Goal: Information Seeking & Learning: Learn about a topic

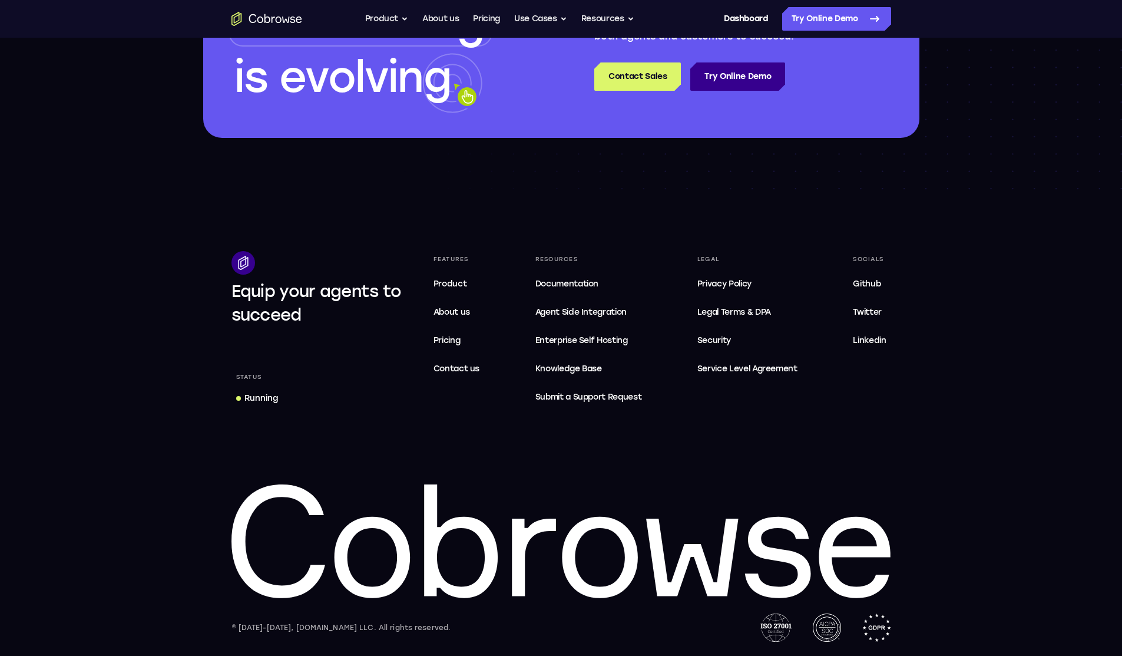
scroll to position [3498, 0]
click at [463, 372] on span "Contact us" at bounding box center [456, 368] width 47 height 10
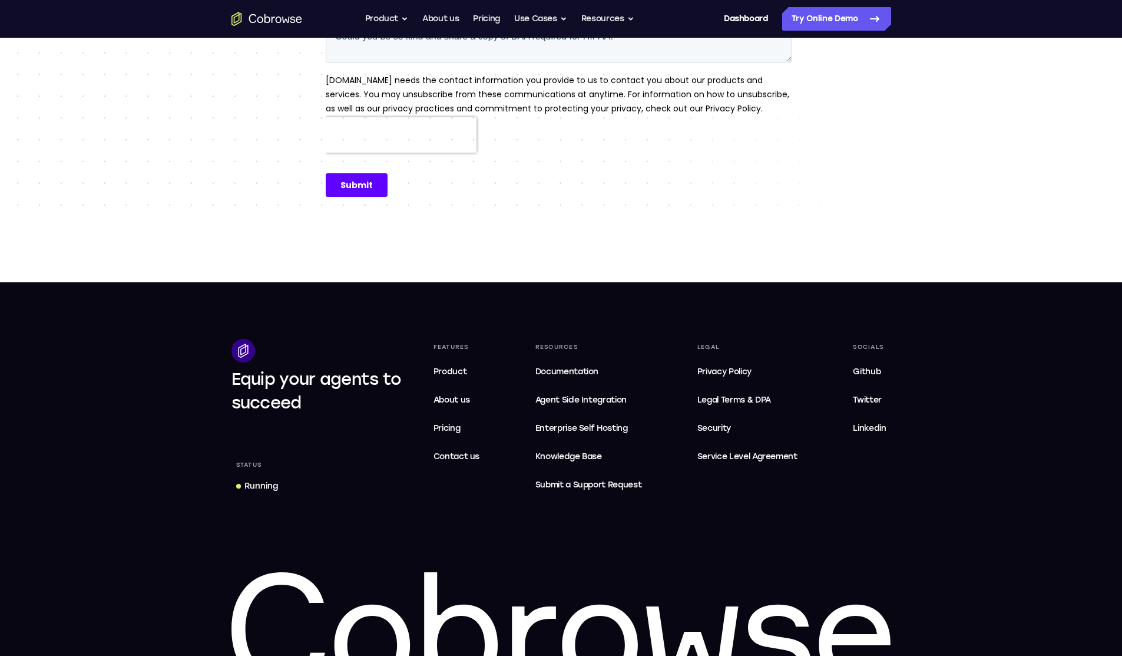
scroll to position [438, 0]
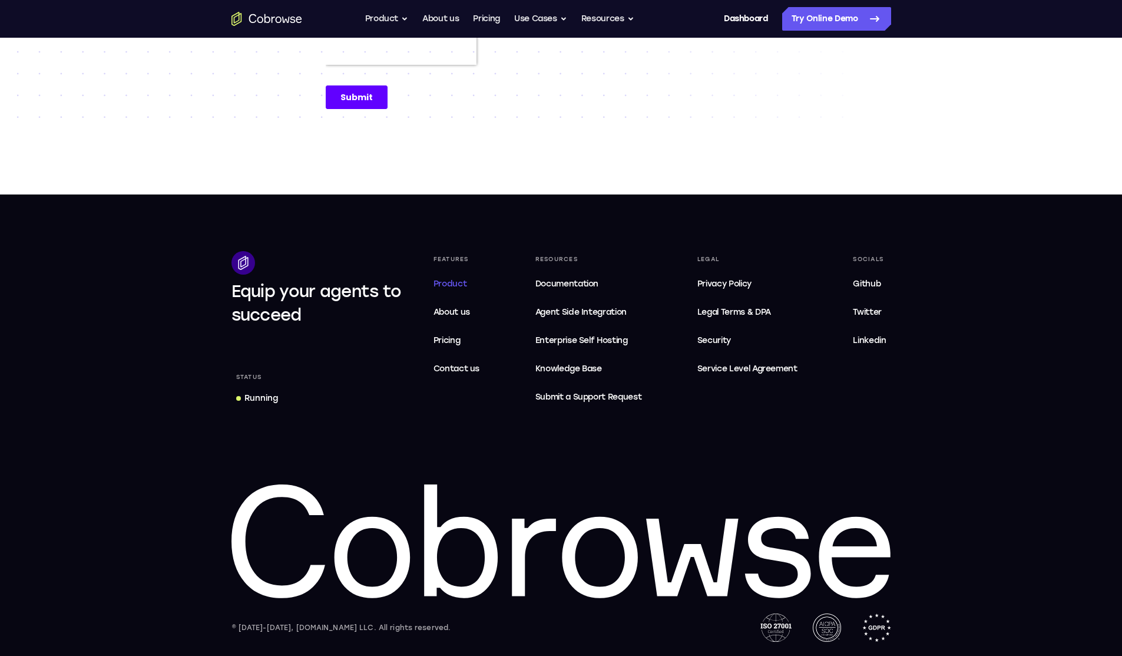
click at [462, 279] on span "Product" at bounding box center [450, 284] width 34 height 10
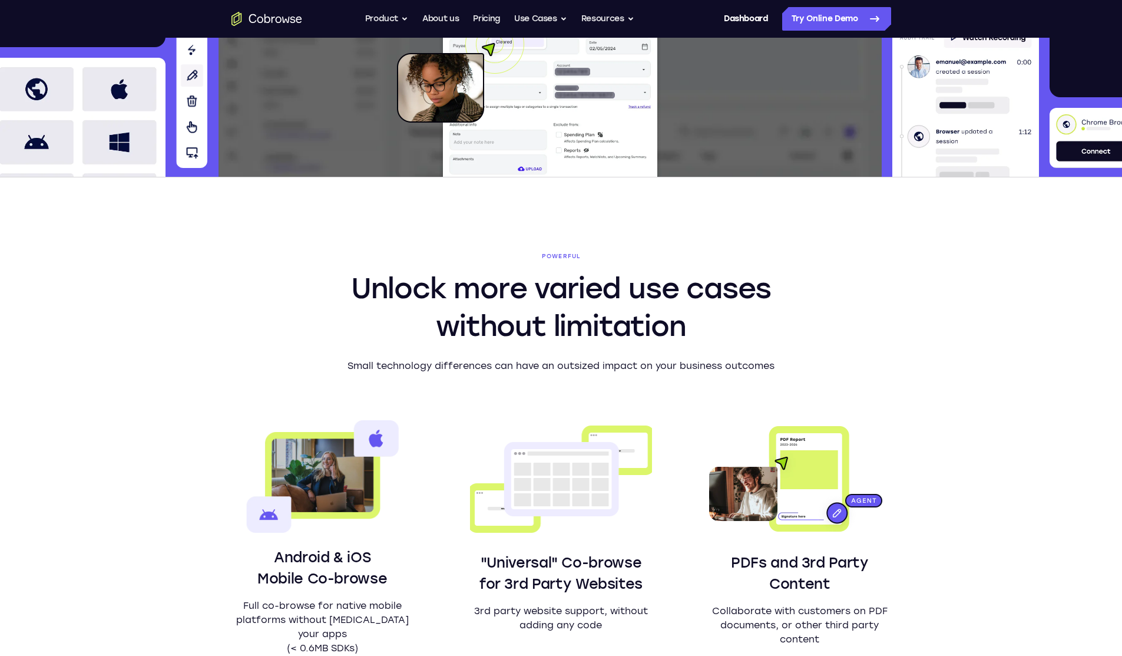
scroll to position [412, 0]
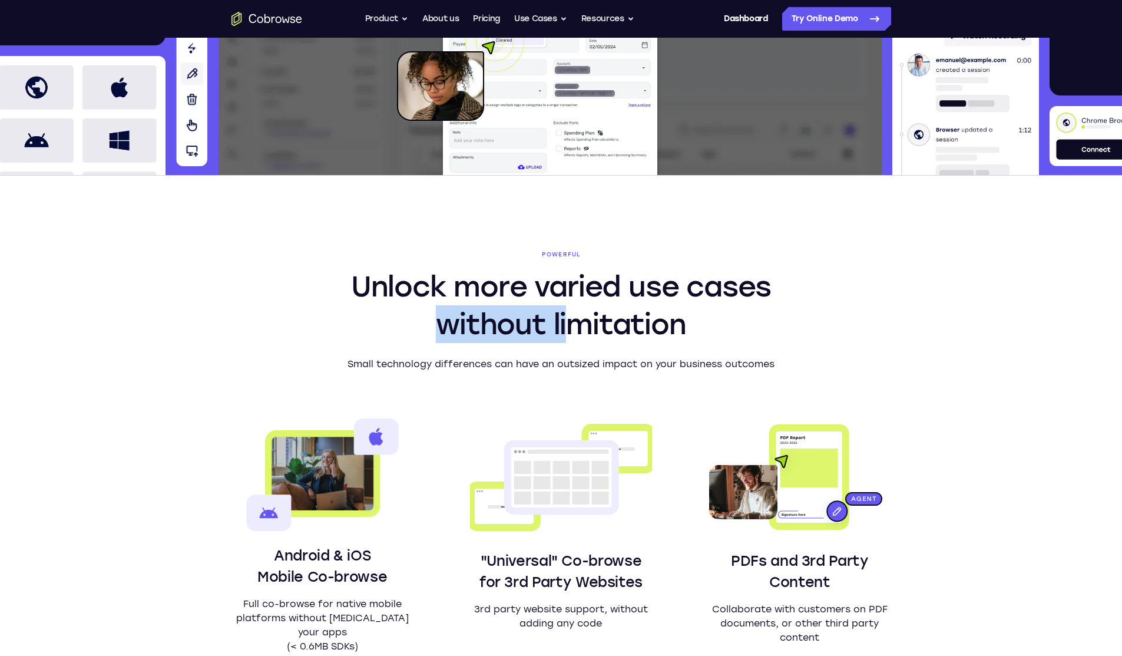
drag, startPoint x: 544, startPoint y: 315, endPoint x: 632, endPoint y: 325, distance: 88.8
click at [629, 323] on h2 "Unlock more varied use cases without limitation" at bounding box center [561, 304] width 452 height 75
drag, startPoint x: 645, startPoint y: 326, endPoint x: 735, endPoint y: 355, distance: 94.8
click at [648, 327] on h2 "Unlock more varied use cases without limitation" at bounding box center [561, 304] width 452 height 75
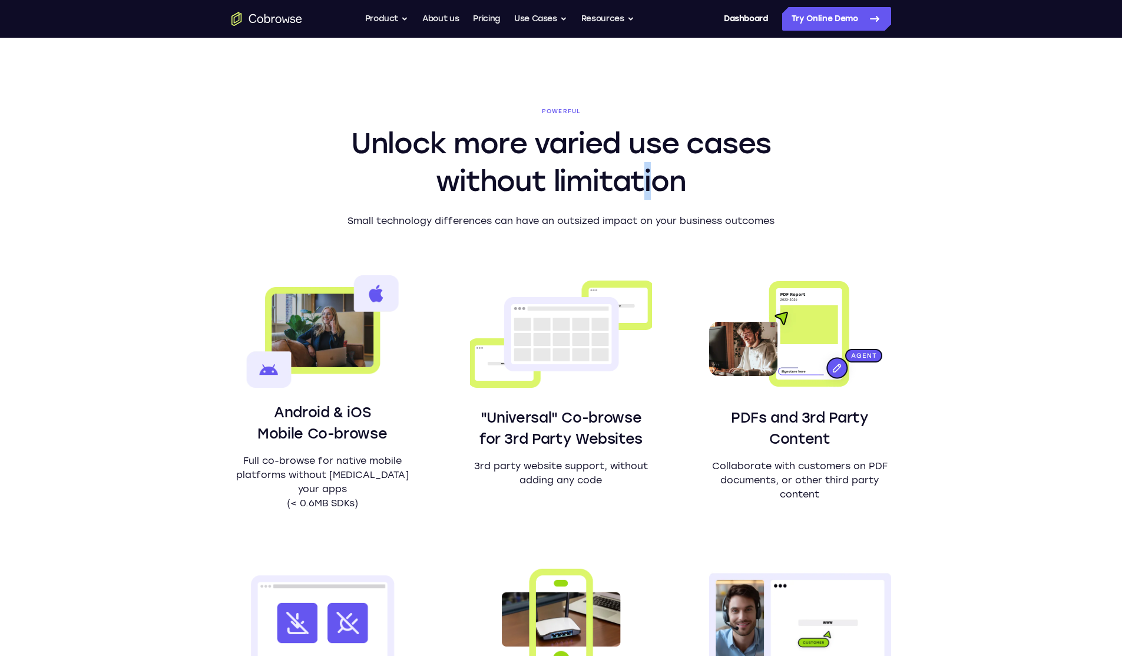
scroll to position [825, 0]
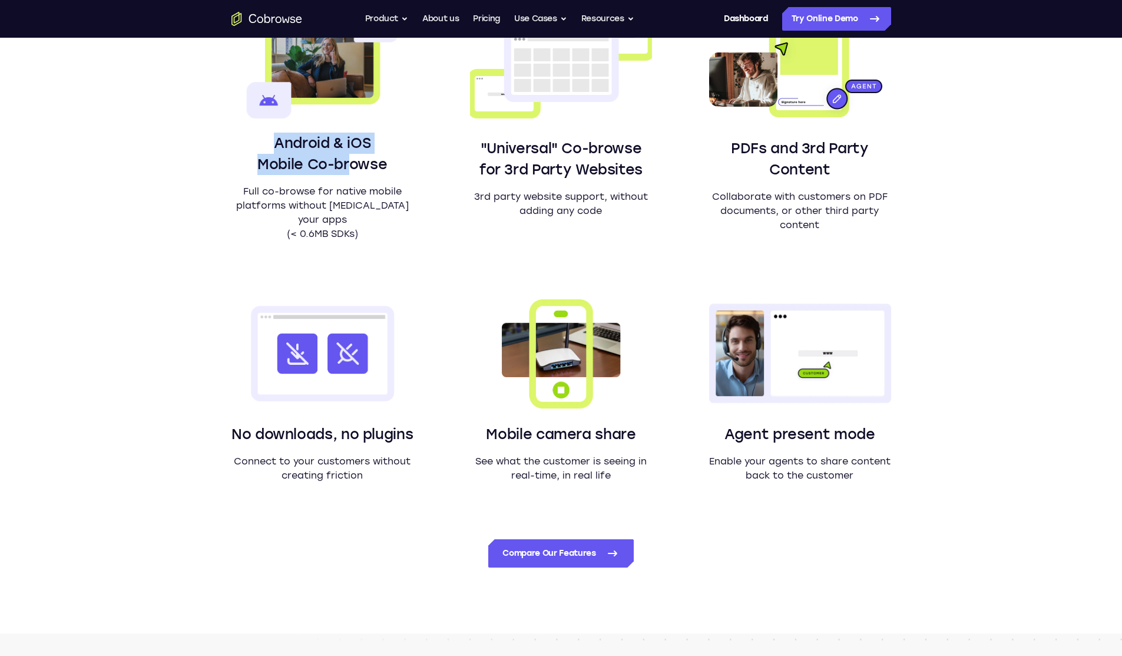
drag, startPoint x: 276, startPoint y: 150, endPoint x: 370, endPoint y: 174, distance: 97.3
click at [366, 173] on h3 "Android & iOS Mobile Co-browse" at bounding box center [322, 154] width 182 height 42
drag, startPoint x: 370, startPoint y: 174, endPoint x: 395, endPoint y: 186, distance: 27.1
click at [371, 174] on h3 "Android & iOS Mobile Co-browse" at bounding box center [322, 154] width 182 height 42
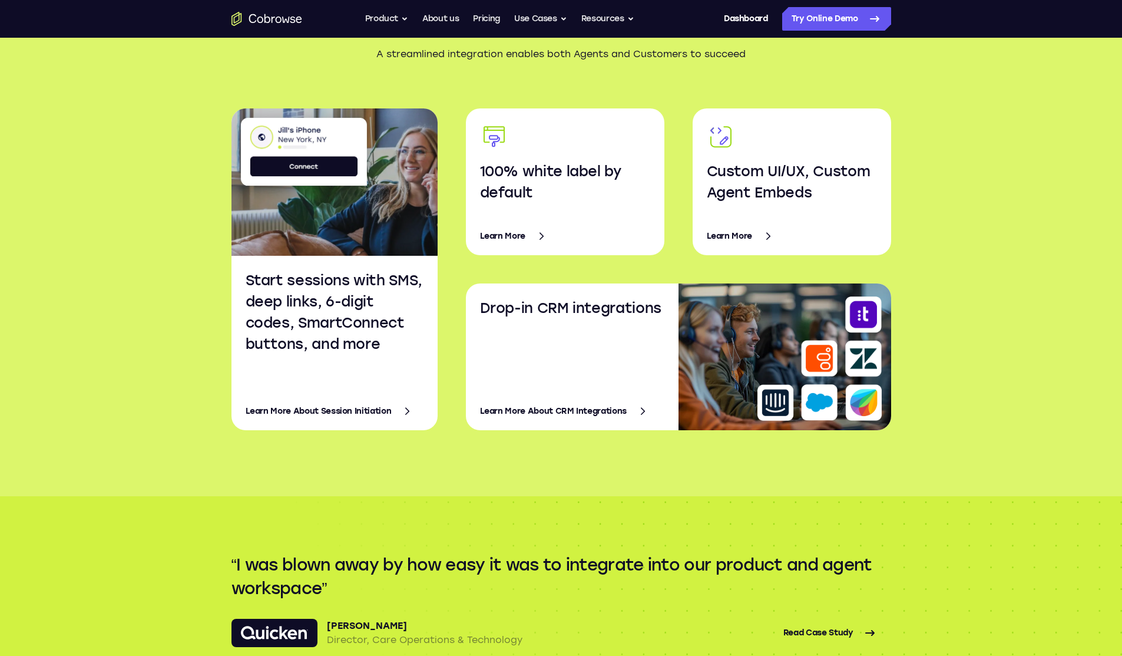
scroll to position [1826, 0]
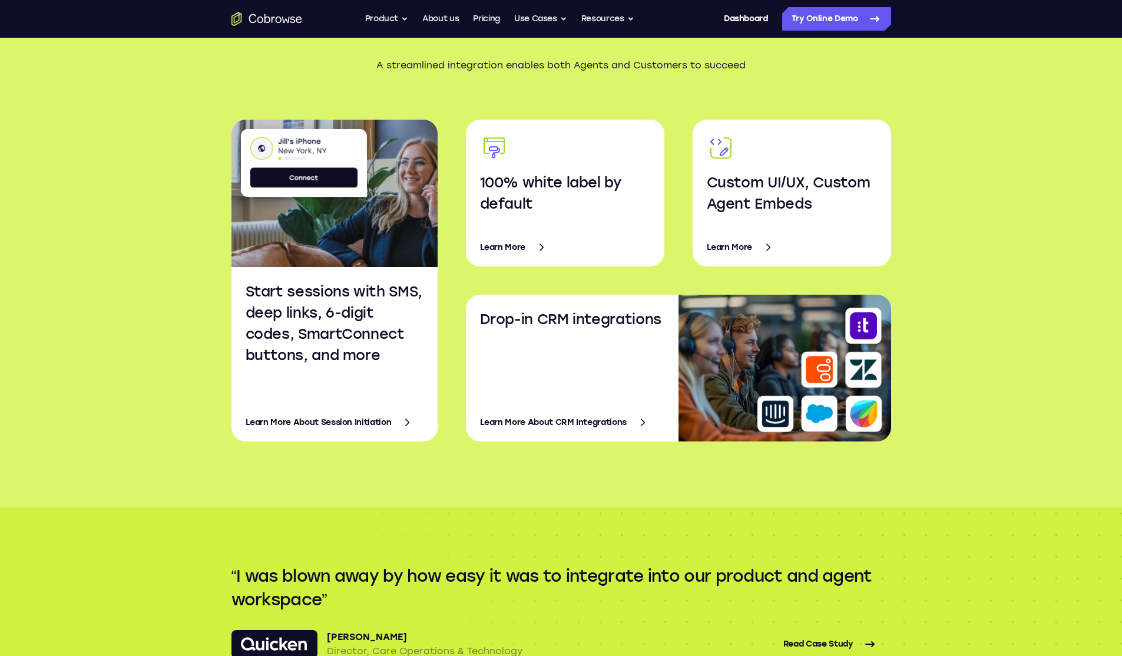
click at [526, 249] on link "Learn More" at bounding box center [565, 247] width 170 height 28
click at [746, 253] on link "Learn More" at bounding box center [792, 247] width 170 height 28
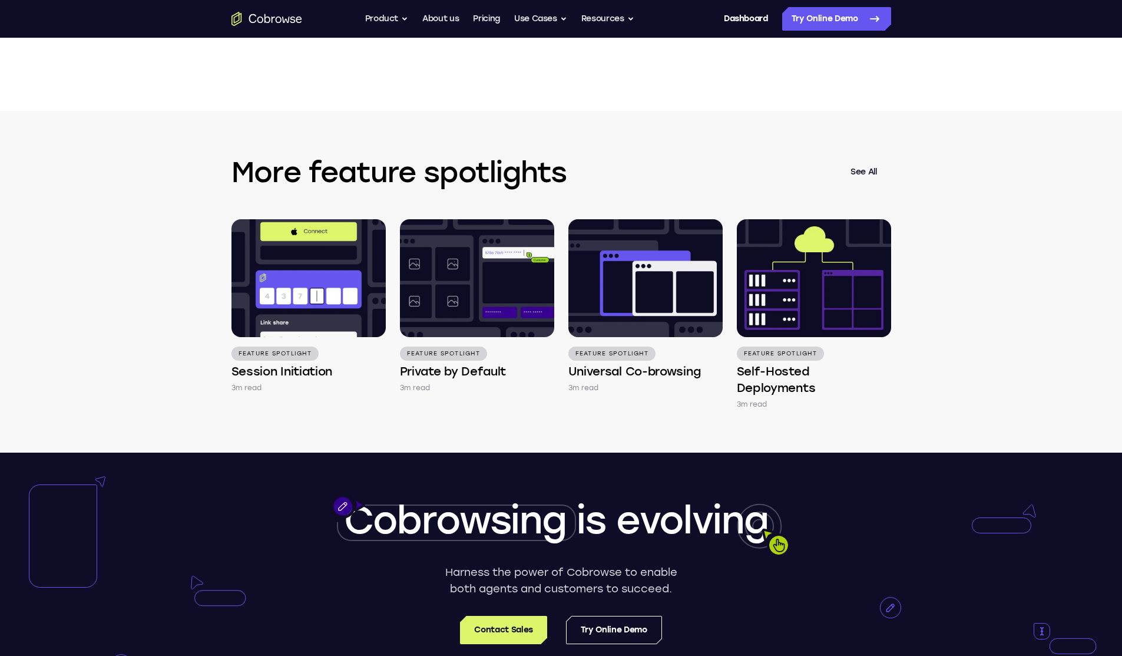
scroll to position [2002, 0]
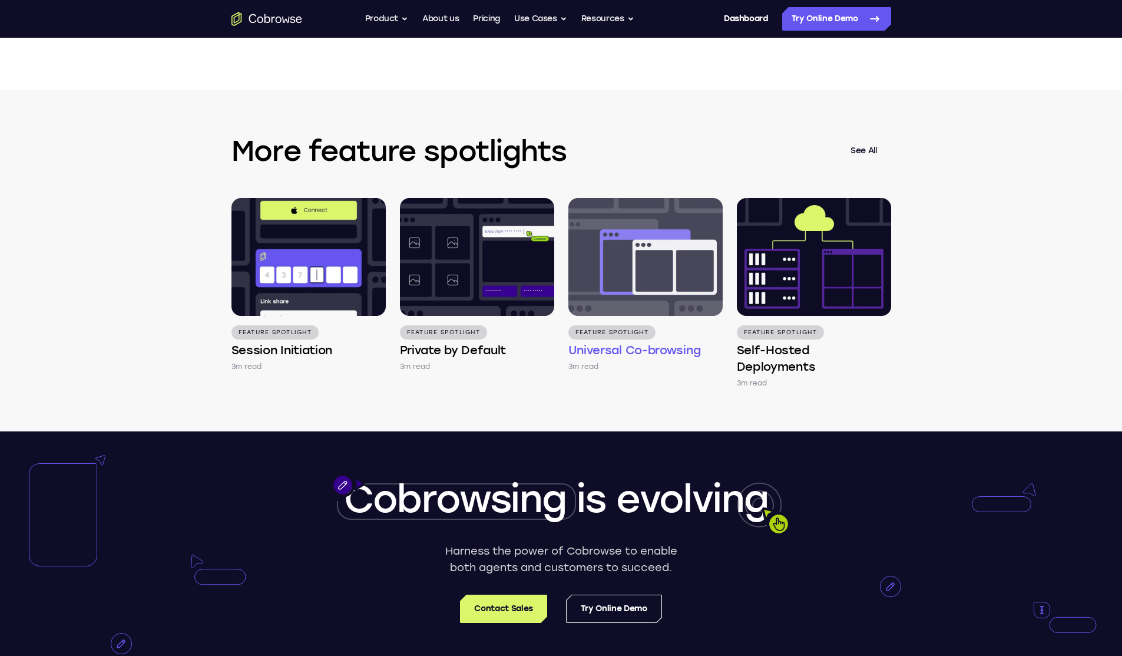
click at [688, 231] on img at bounding box center [645, 257] width 154 height 118
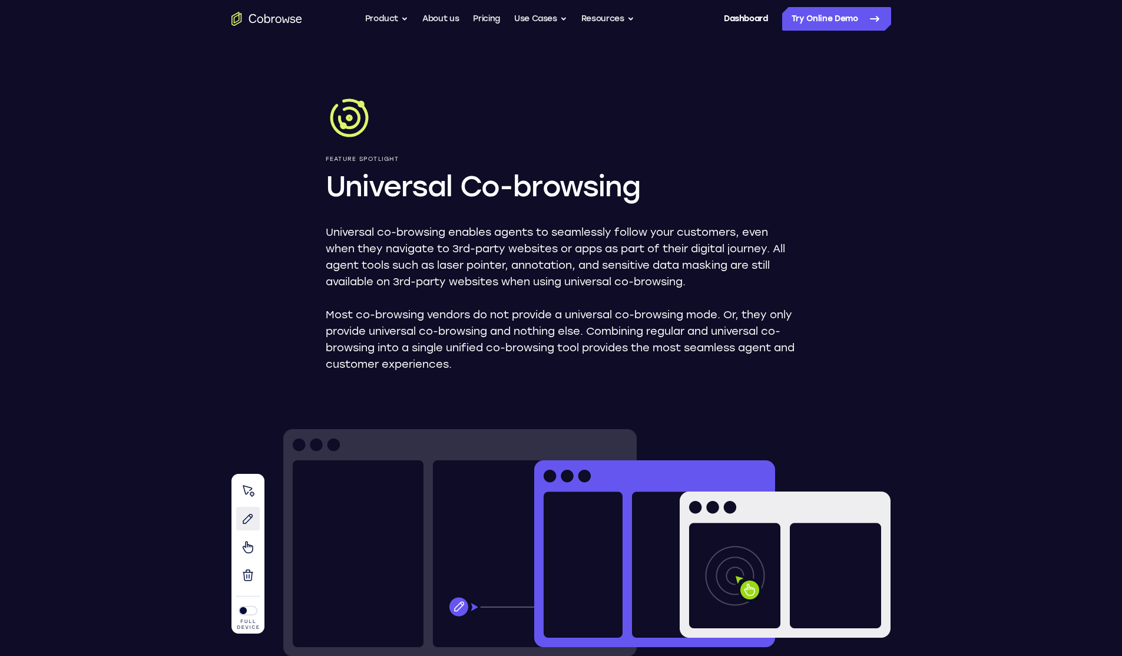
click at [277, 22] on icon "Go to the home page" at bounding box center [278, 19] width 6 height 6
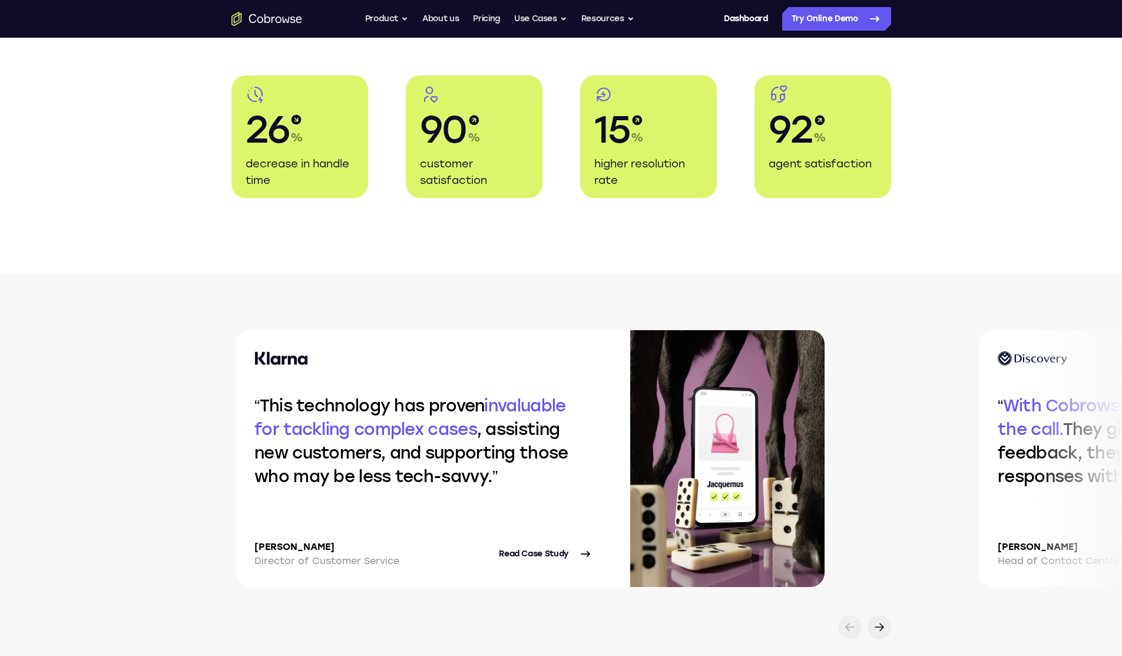
scroll to position [2356, 0]
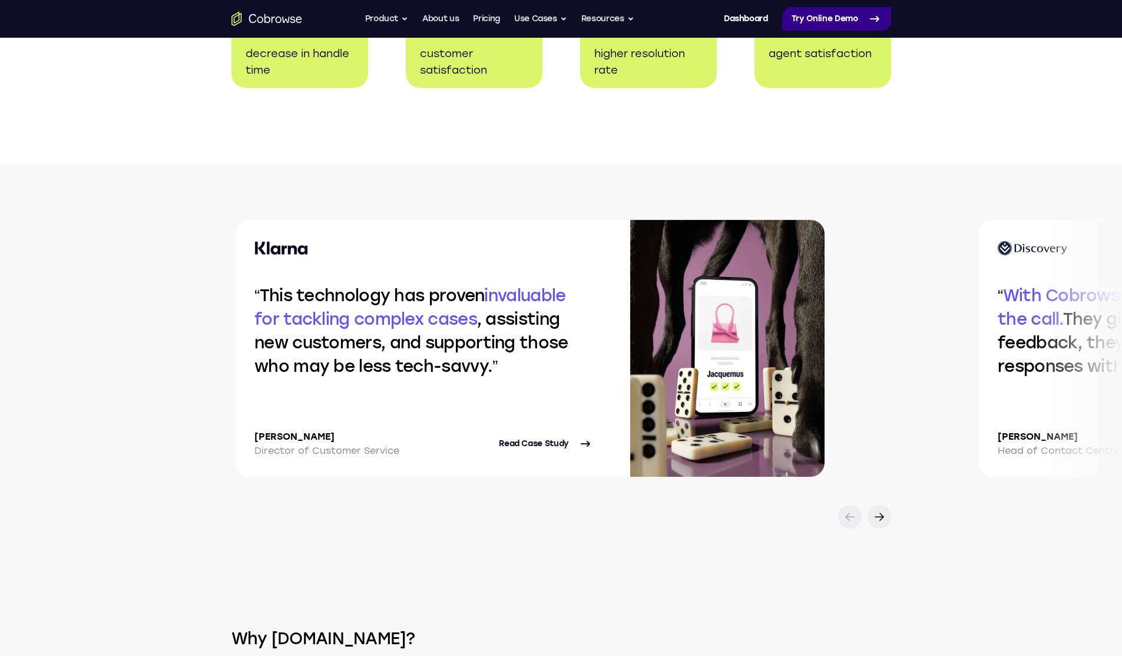
click at [817, 25] on link "Try Online Demo" at bounding box center [836, 19] width 109 height 24
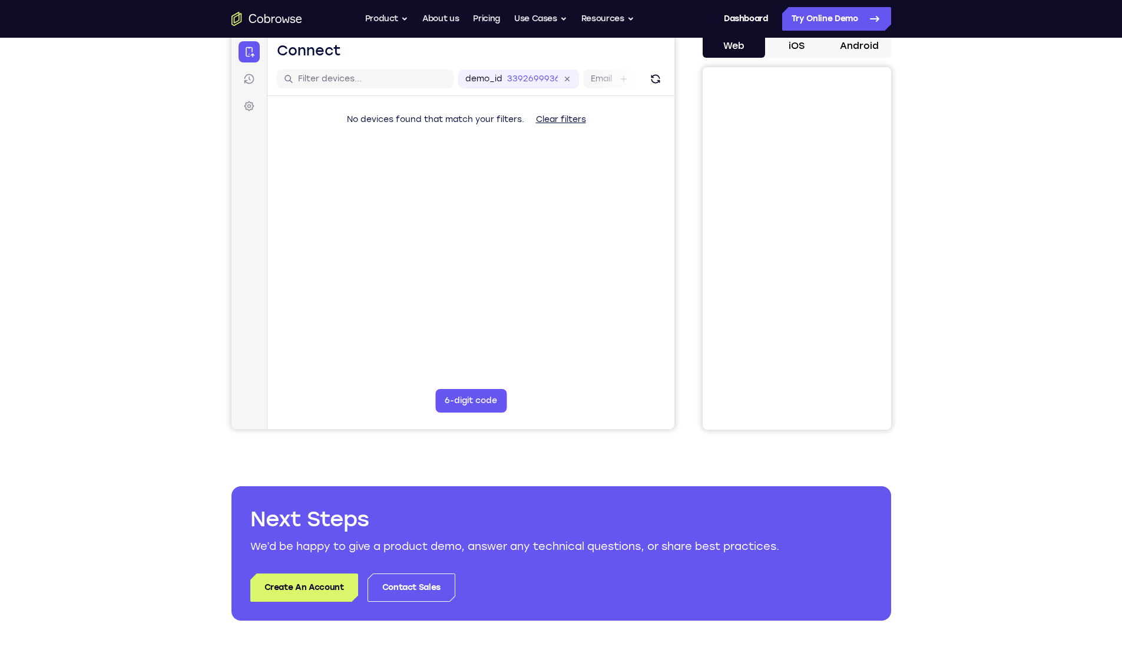
scroll to position [412, 0]
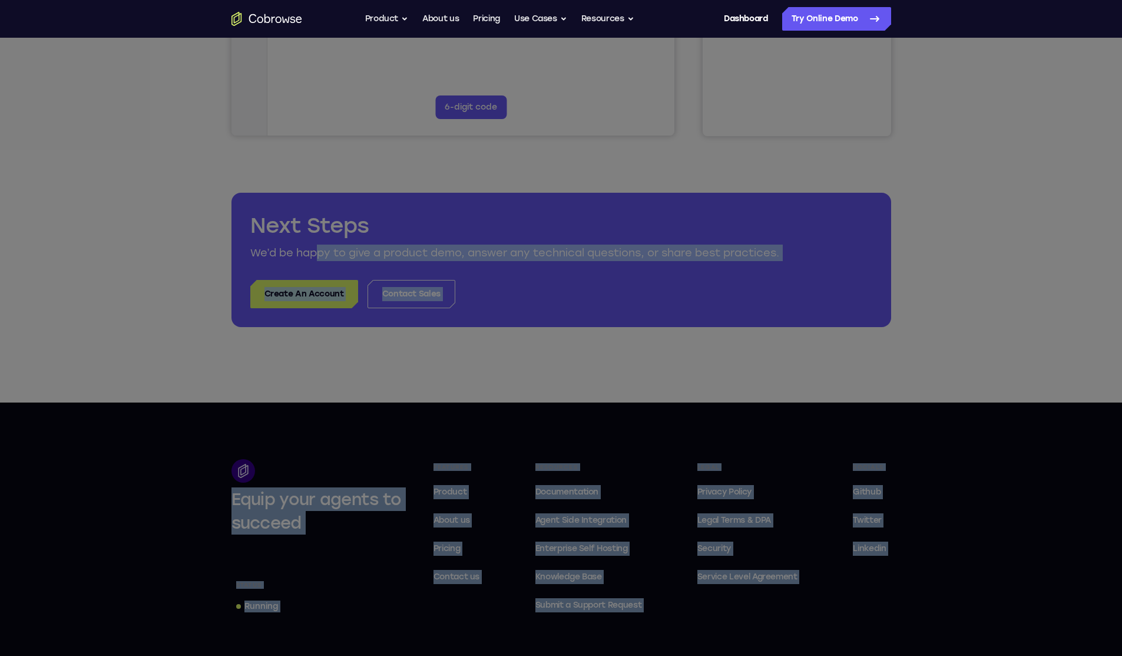
drag, startPoint x: 327, startPoint y: 249, endPoint x: 485, endPoint y: 251, distance: 157.3
click at [485, 251] on body "Open main menu Go back Powerful, Flexible and Trustworthy. Avoid all extra fric…" at bounding box center [561, 226] width 1122 height 1276
click at [547, 253] on icon at bounding box center [565, 234] width 1131 height 841
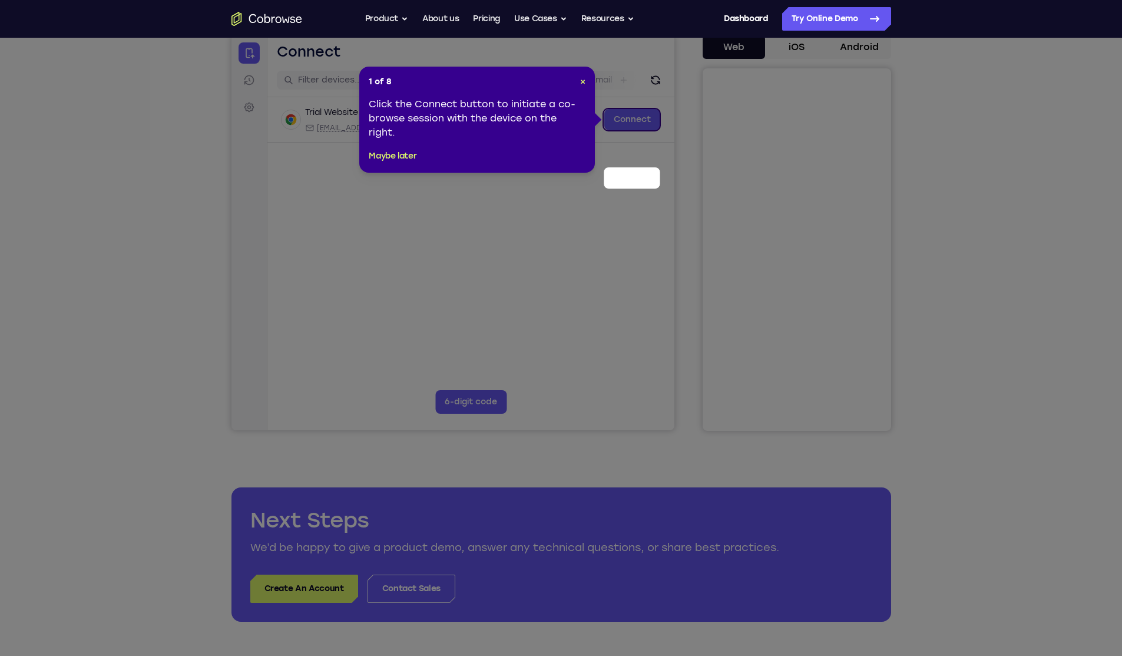
scroll to position [0, 0]
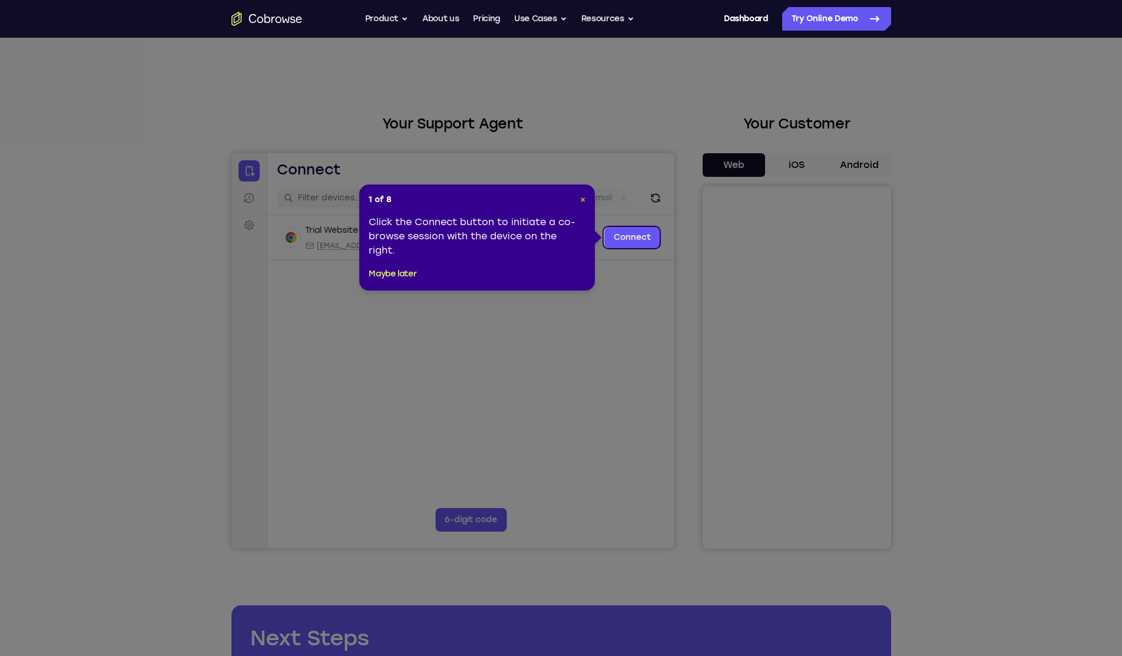
click at [581, 204] on span "×" at bounding box center [582, 199] width 5 height 10
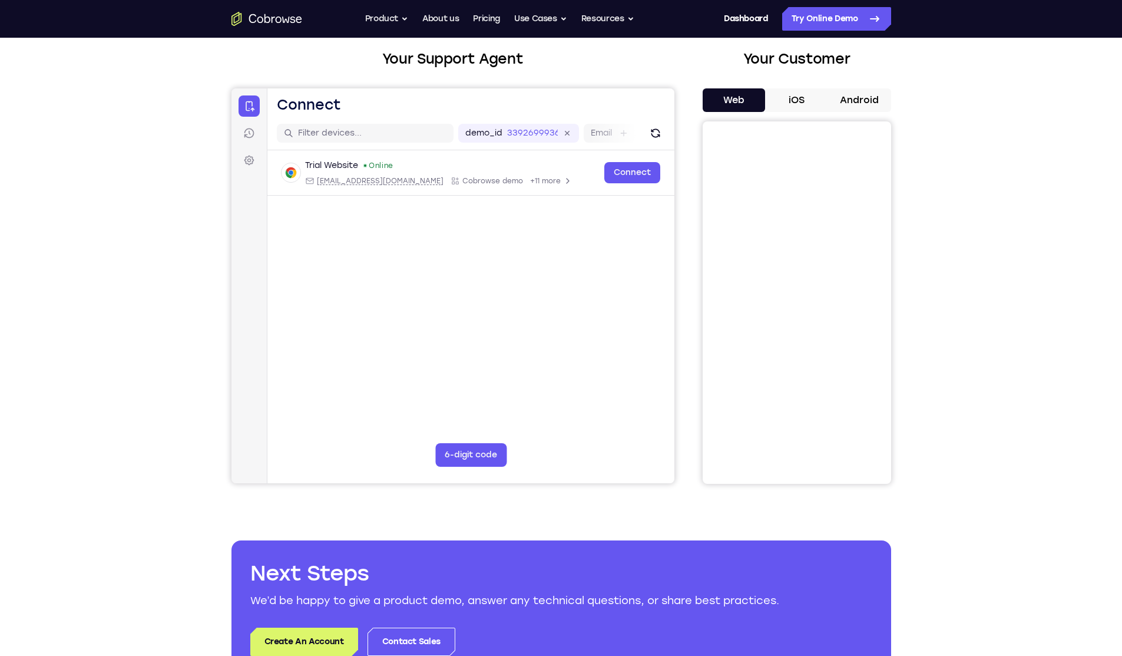
scroll to position [177, 0]
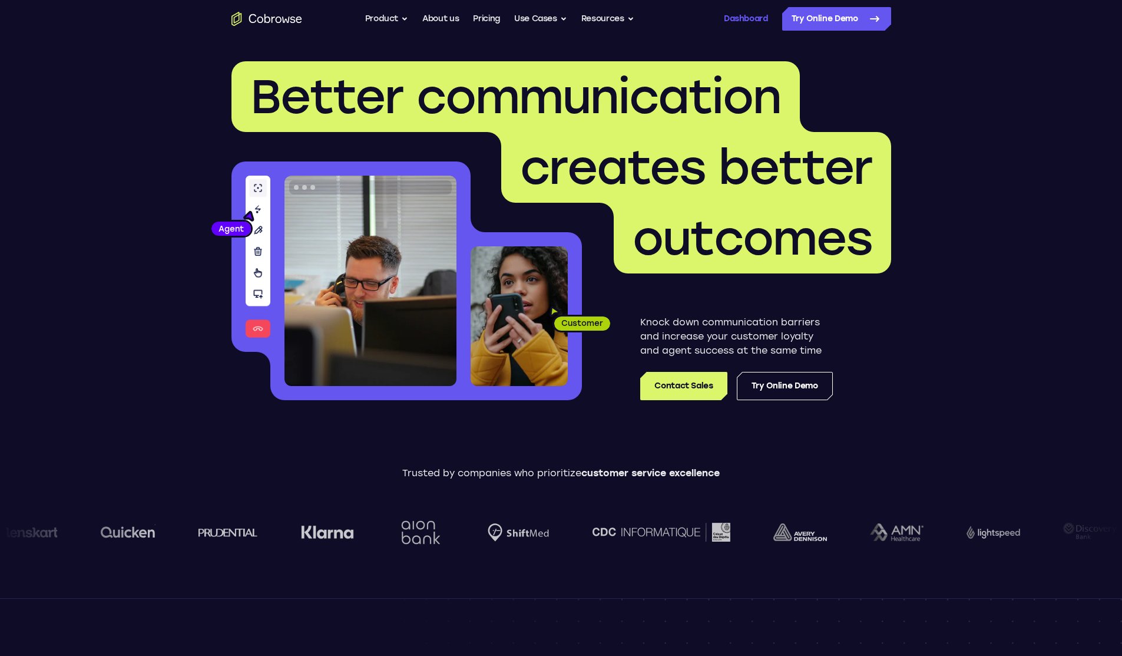
click at [753, 16] on link "Dashboard" at bounding box center [746, 19] width 44 height 24
click at [389, 24] on button "Product" at bounding box center [387, 19] width 44 height 24
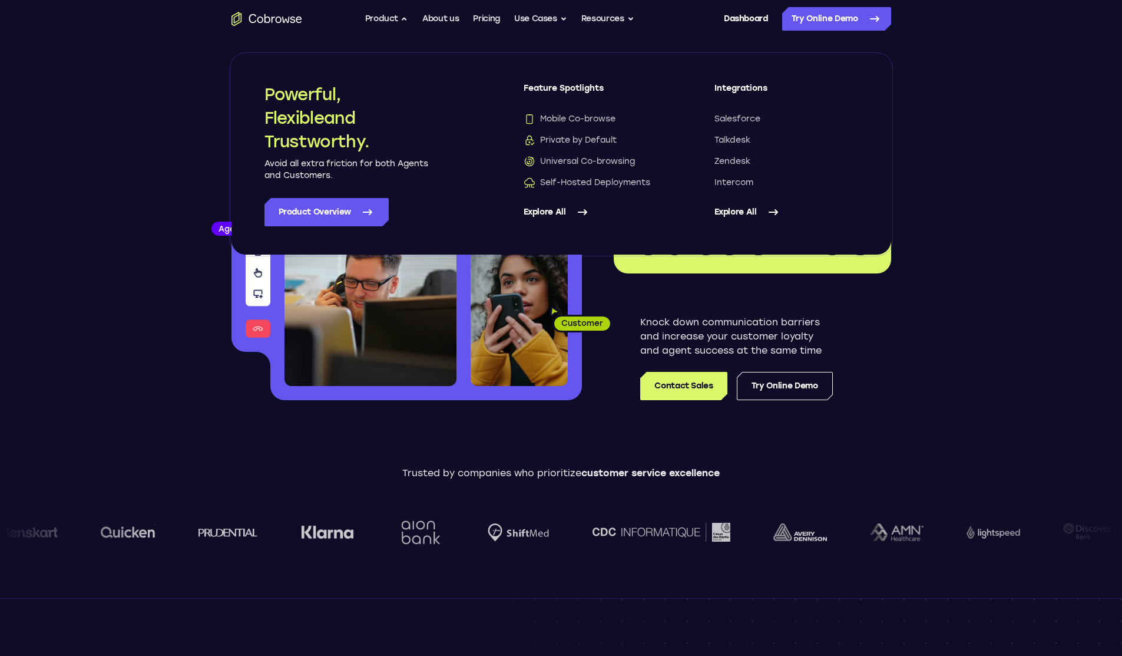
click at [561, 211] on link "Explore All" at bounding box center [596, 212] width 144 height 28
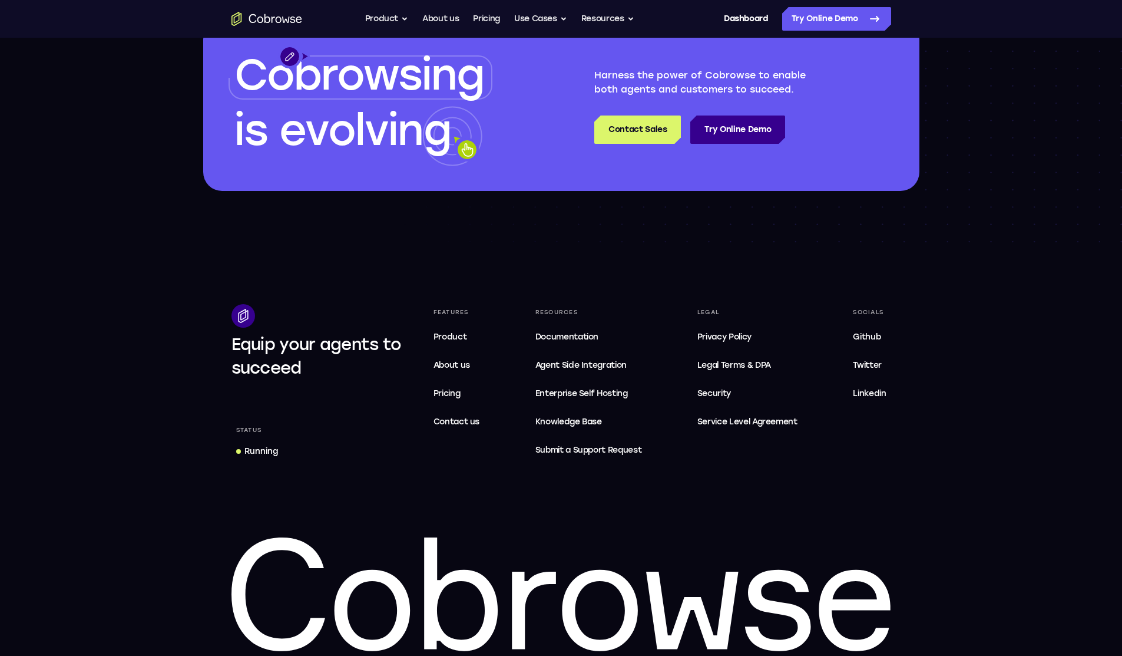
scroll to position [1032, 0]
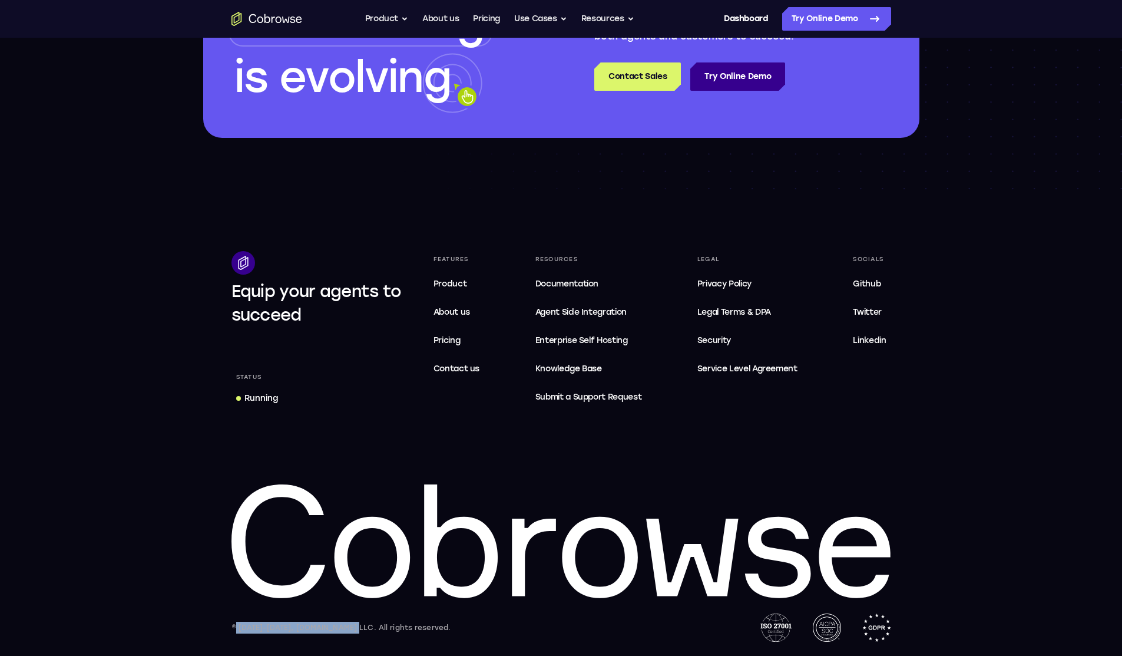
drag, startPoint x: 235, startPoint y: 622, endPoint x: 388, endPoint y: 630, distance: 152.8
click at [353, 632] on div "© [DATE]-[DATE], [DOMAIN_NAME] LLC. All rights reserved." at bounding box center [341, 627] width 220 height 12
click at [599, 337] on span "Enterprise Self Hosting" at bounding box center [588, 340] width 107 height 14
click at [482, 24] on link "Pricing" at bounding box center [486, 19] width 27 height 24
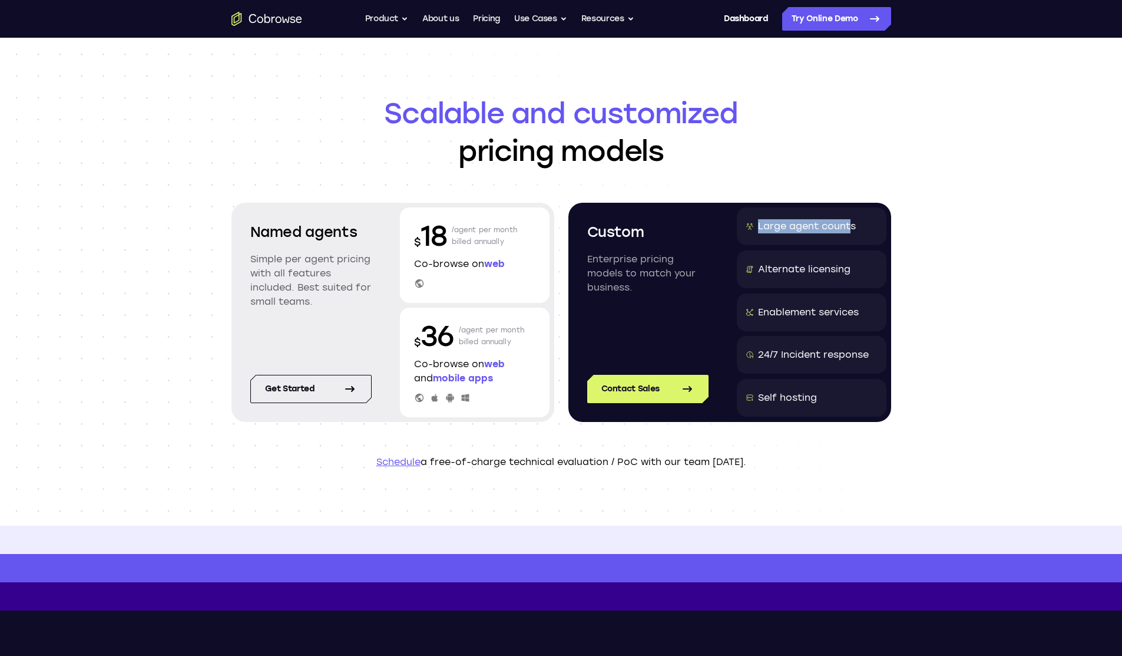
drag, startPoint x: 750, startPoint y: 224, endPoint x: 850, endPoint y: 226, distance: 100.2
click at [850, 226] on div "Large agent counts" at bounding box center [812, 226] width 150 height 38
drag, startPoint x: 868, startPoint y: 317, endPoint x: 745, endPoint y: 312, distance: 122.6
click at [745, 312] on div "Enablement services" at bounding box center [812, 312] width 150 height 38
copy div "Enablement services"
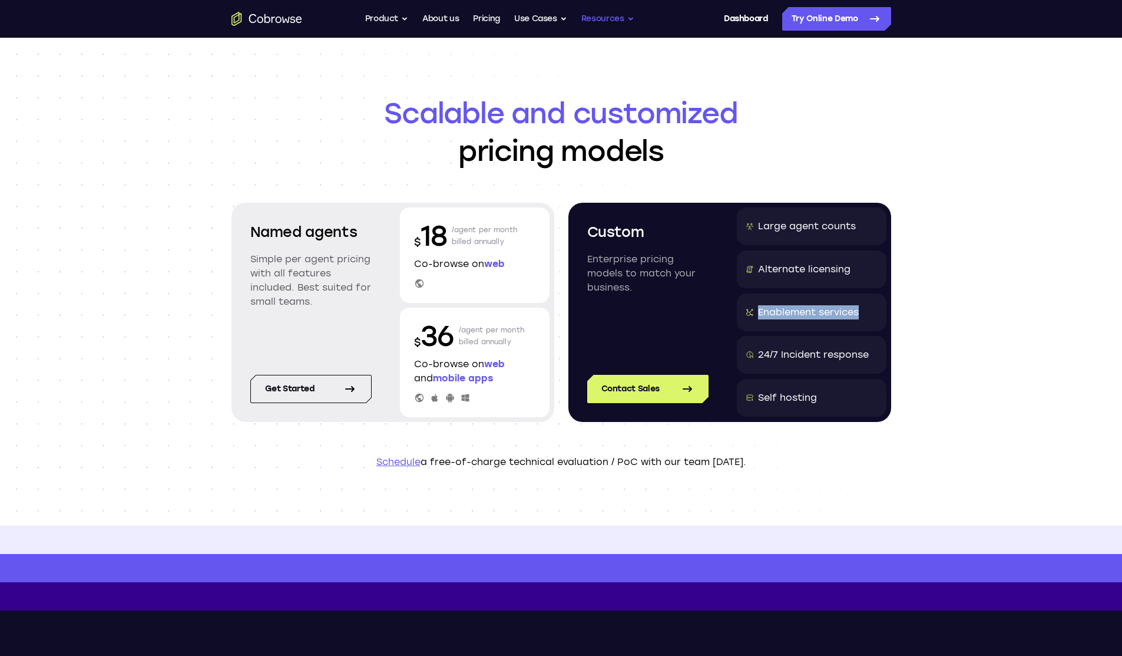
click at [632, 18] on button "Resources" at bounding box center [607, 19] width 53 height 24
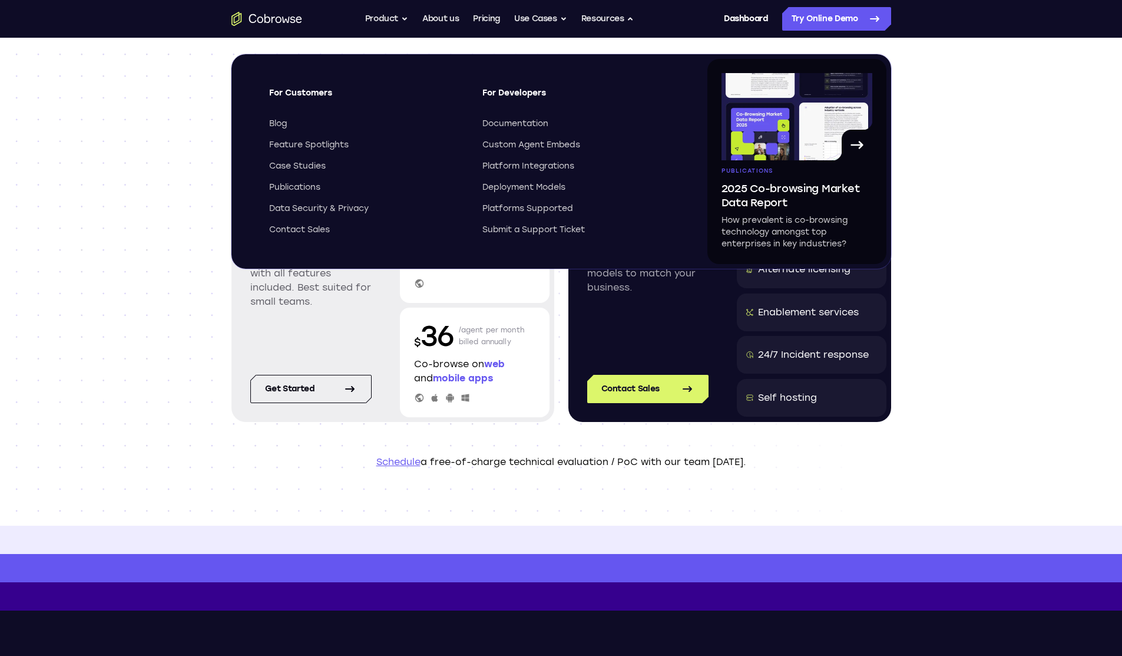
click at [992, 334] on div "Scalable and customized pricing models Named agents Simple per agent pricing wi…" at bounding box center [561, 282] width 1122 height 488
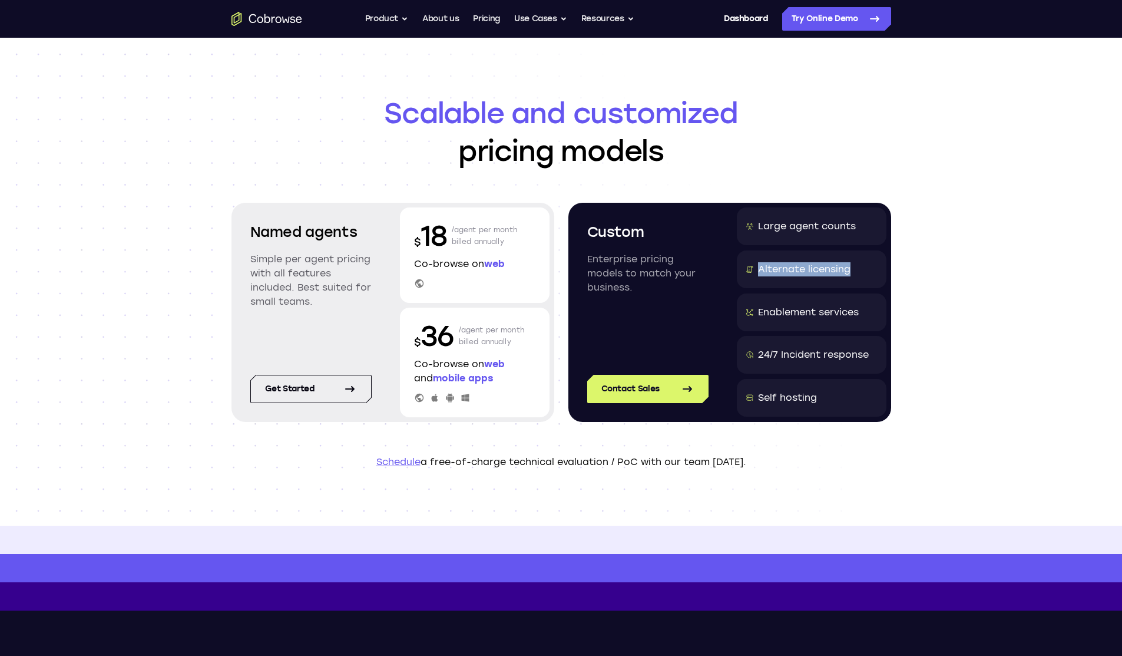
drag, startPoint x: 753, startPoint y: 269, endPoint x: 881, endPoint y: 275, distance: 128.0
click at [881, 275] on div "Alternate licensing" at bounding box center [812, 269] width 150 height 38
drag, startPoint x: 864, startPoint y: 313, endPoint x: 754, endPoint y: 307, distance: 109.7
click at [754, 307] on div "Enablement services" at bounding box center [812, 312] width 150 height 38
copy div "Enablement services"
